Goal: Check status: Check status

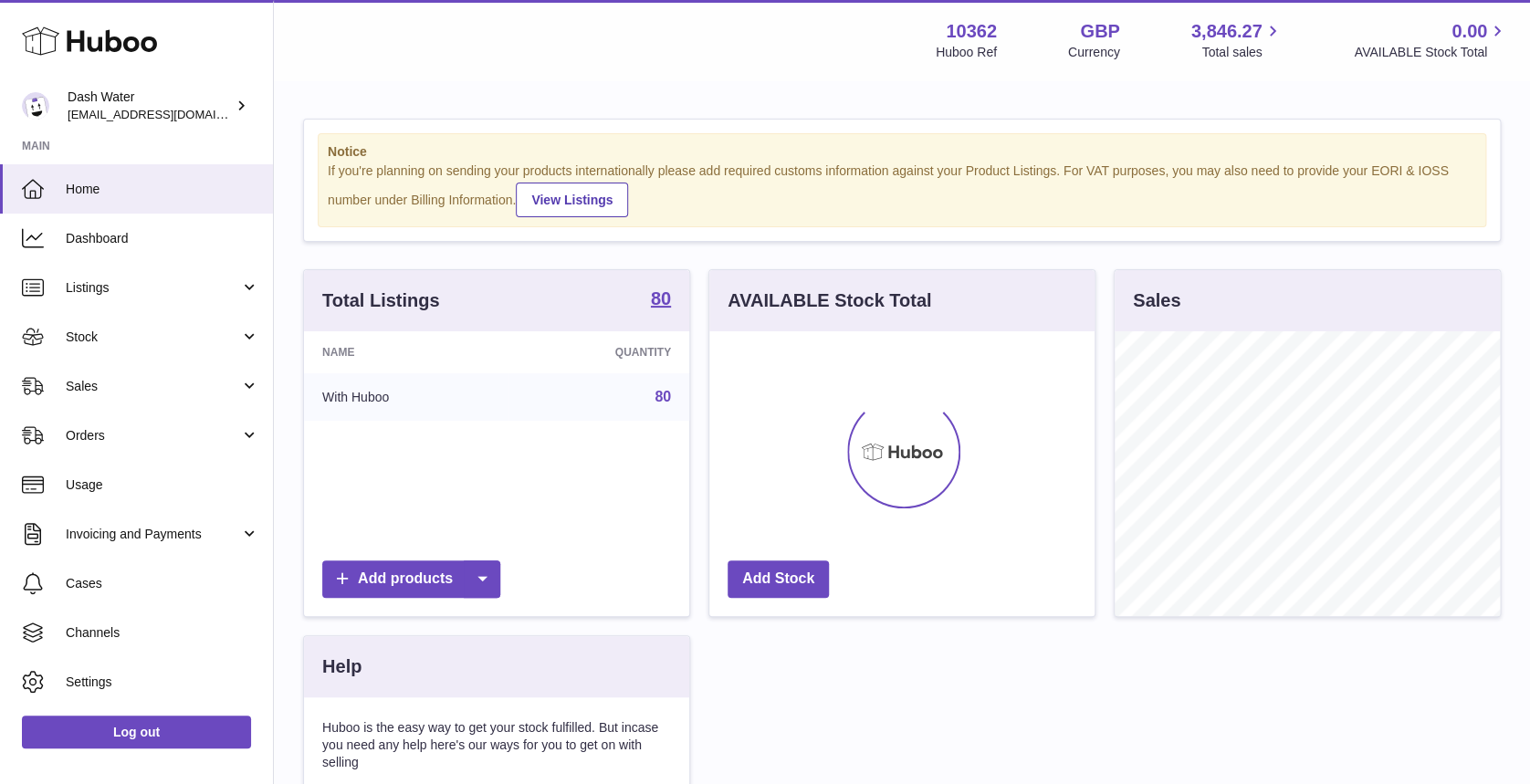
scroll to position [285, 386]
click at [222, 329] on span "Stock" at bounding box center [153, 337] width 174 height 18
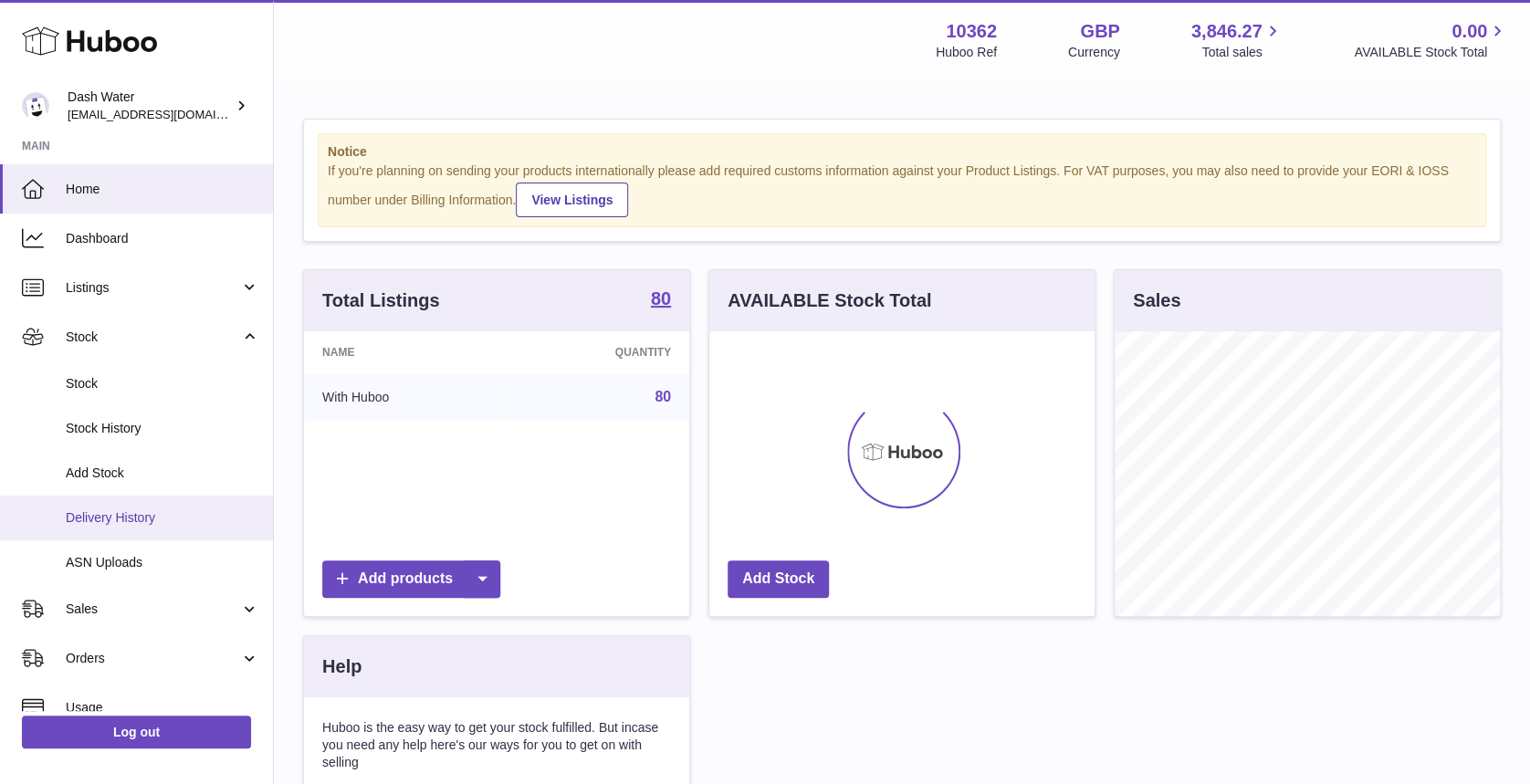
click at [194, 512] on span "Delivery History" at bounding box center [162, 518] width 194 height 18
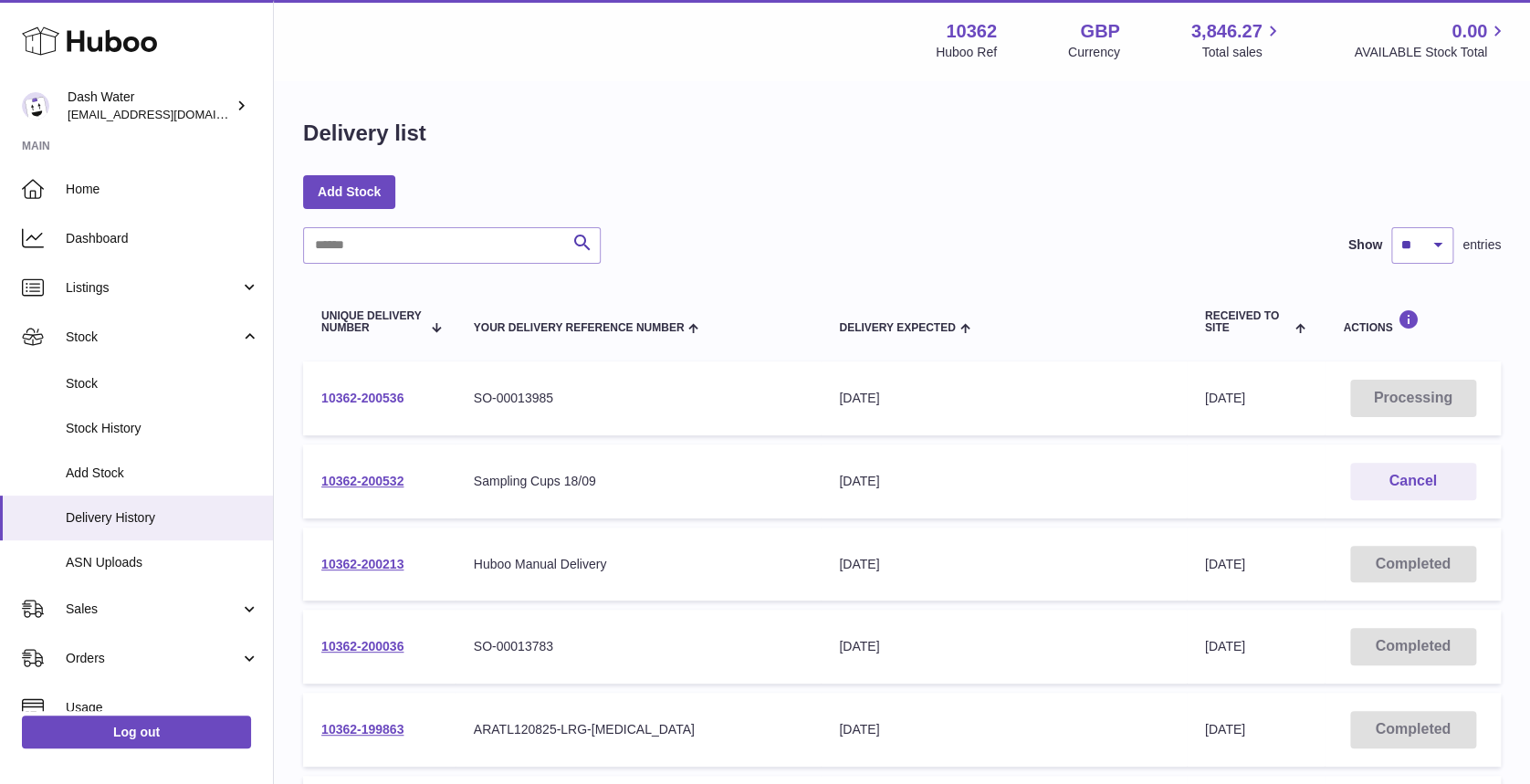
click at [378, 402] on link "10362-200536" at bounding box center [362, 398] width 82 height 15
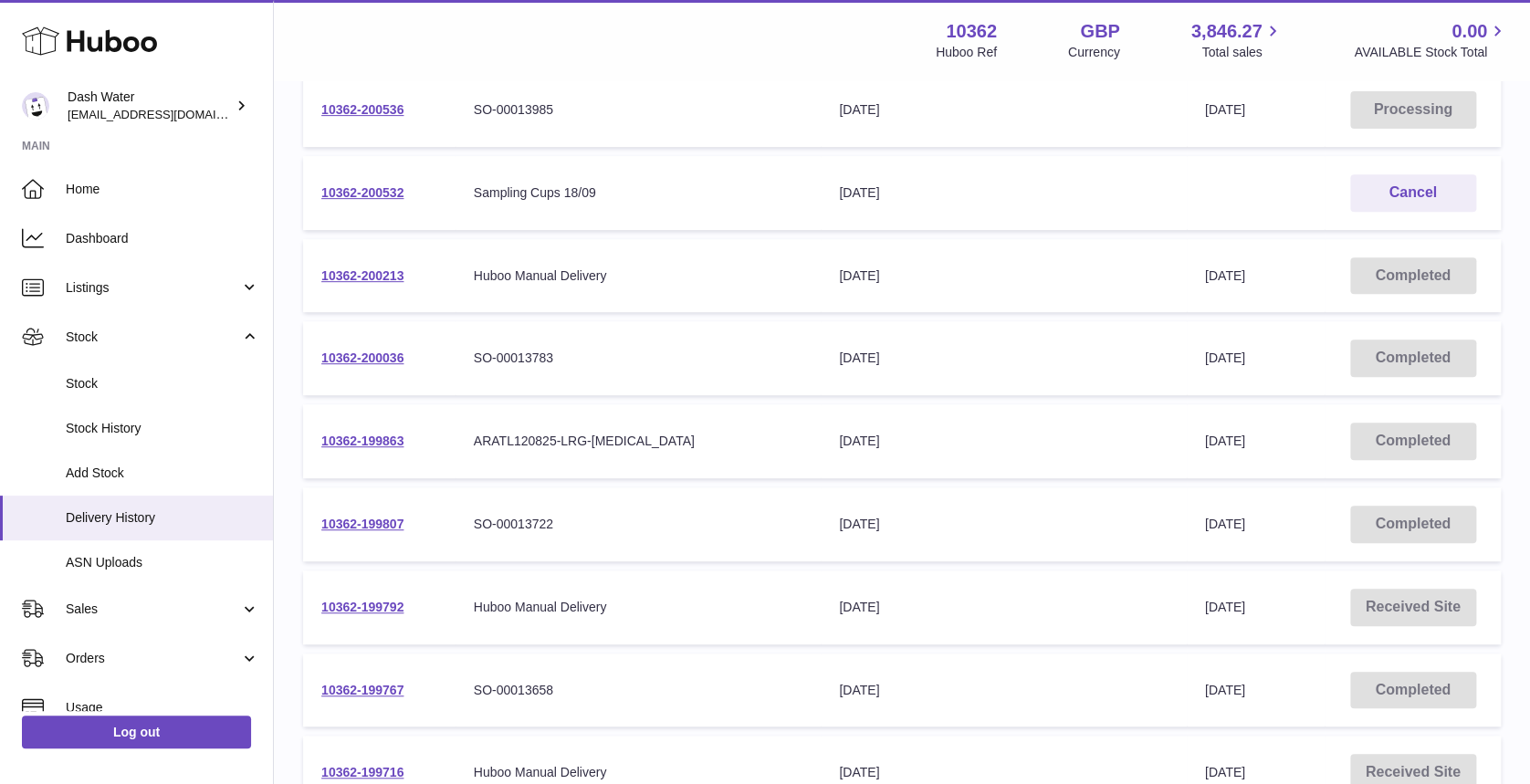
scroll to position [289, 0]
click at [367, 448] on link "10362-199863" at bounding box center [362, 440] width 82 height 15
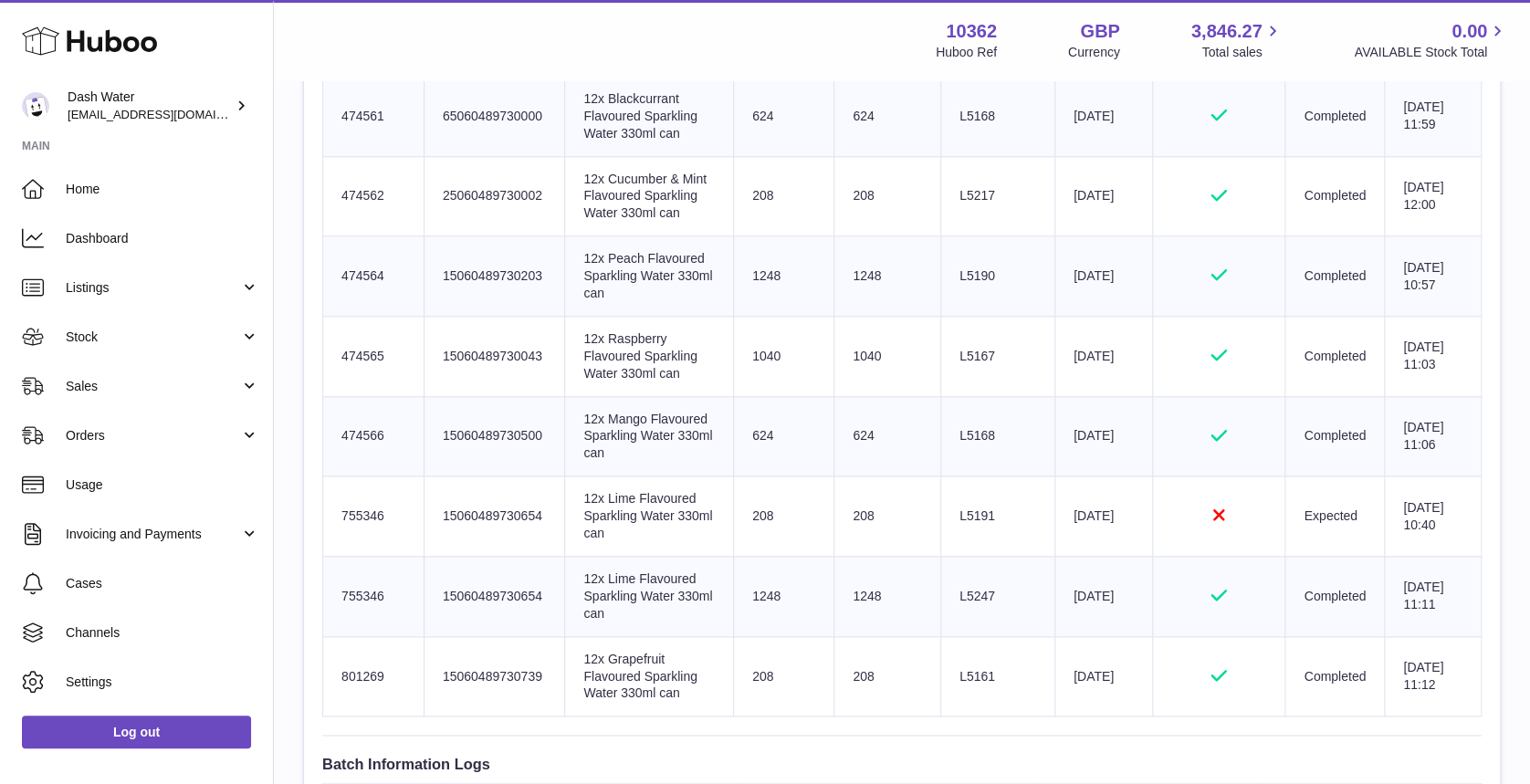
scroll to position [836, 0]
